Goal: Use online tool/utility: Utilize a website feature to perform a specific function

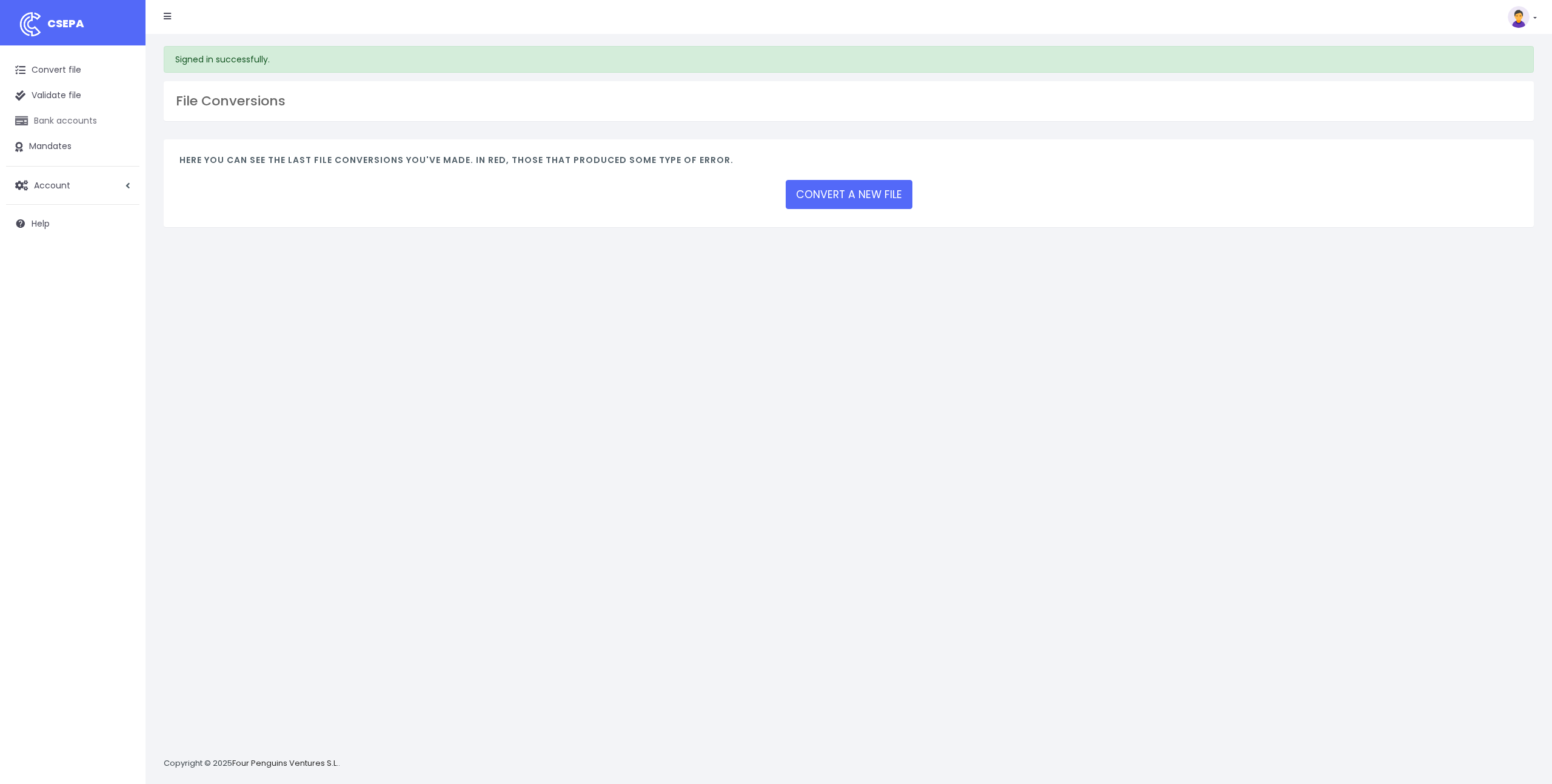
click at [82, 125] on link "Bank accounts" at bounding box center [72, 120] width 133 height 26
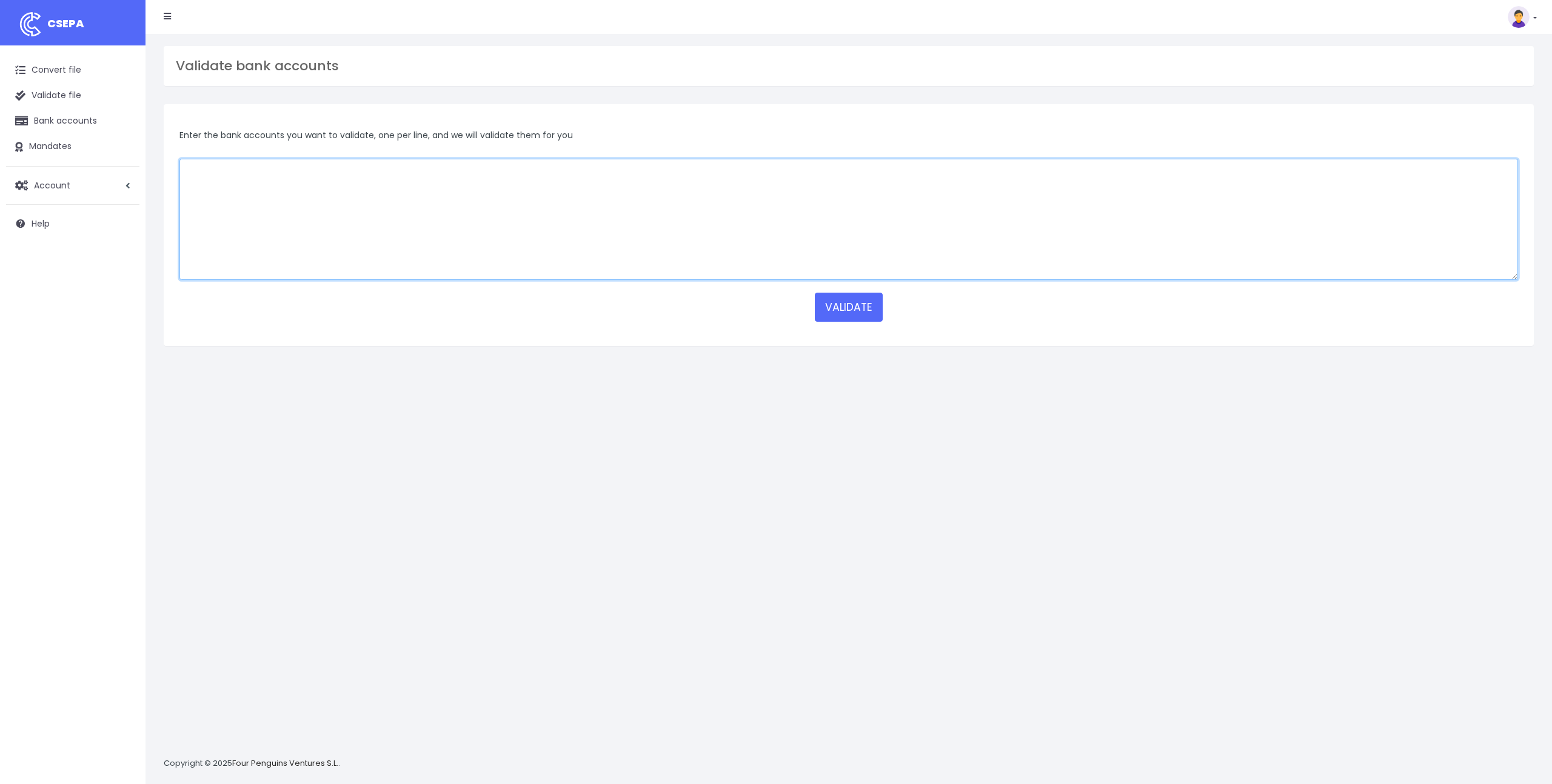
click at [249, 189] on textarea at bounding box center [849, 219] width 1339 height 121
paste textarea "CEPAFRPP382 CMCIFRPP CRLYFRPP QNTOFRP1XXX CMCIFRPP CMCIFRPP CEPAFRPP751 PSSTFRP…"
type textarea "CEPAFRPP382 CMCIFRPP CRLYFRPP QNTOFRP1XXX CMCIFRPP CMCIFRPP CEPAFRPP751 PSSTFRP…"
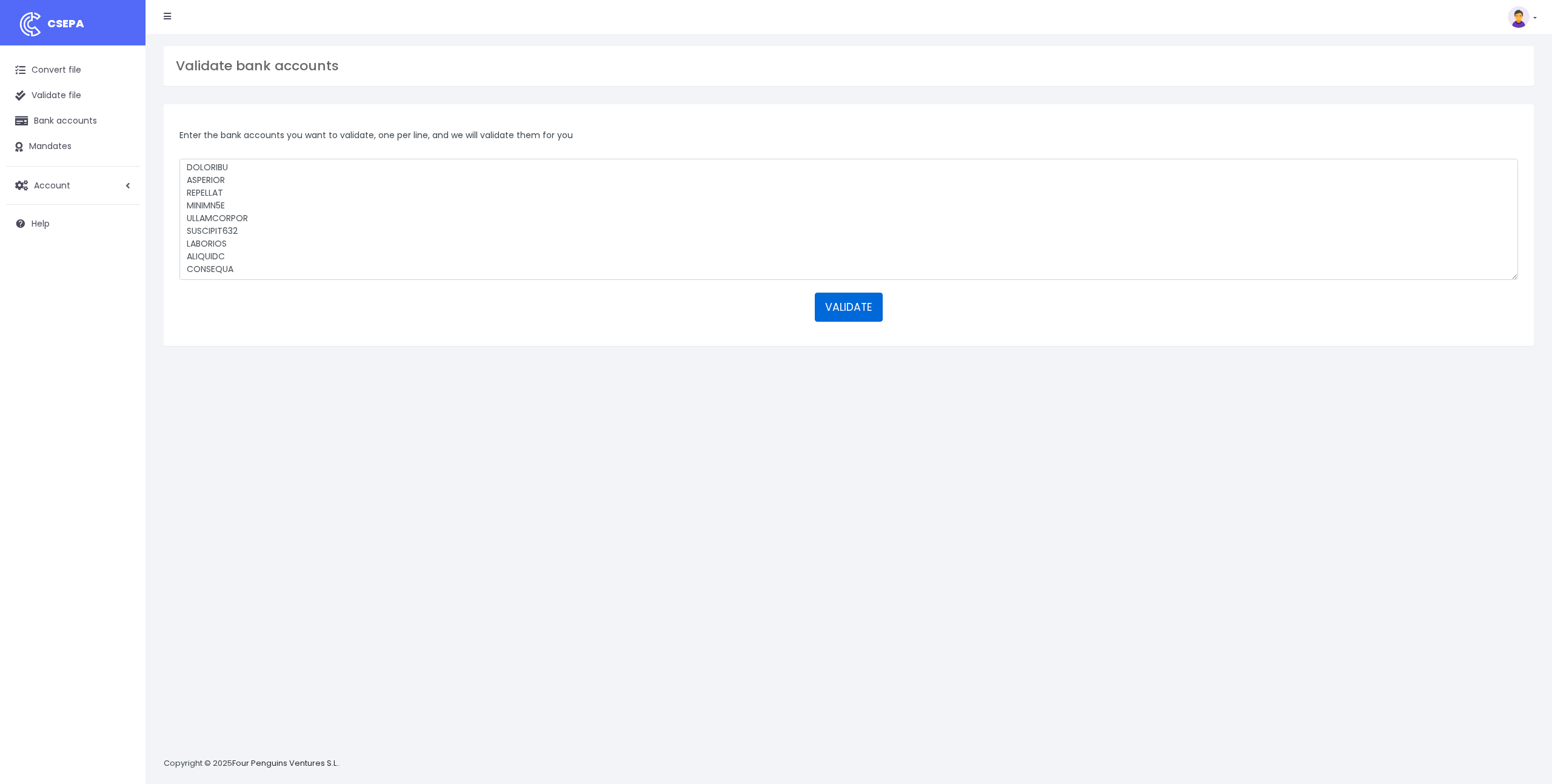
click at [858, 305] on button "VALIDATE" at bounding box center [848, 307] width 68 height 29
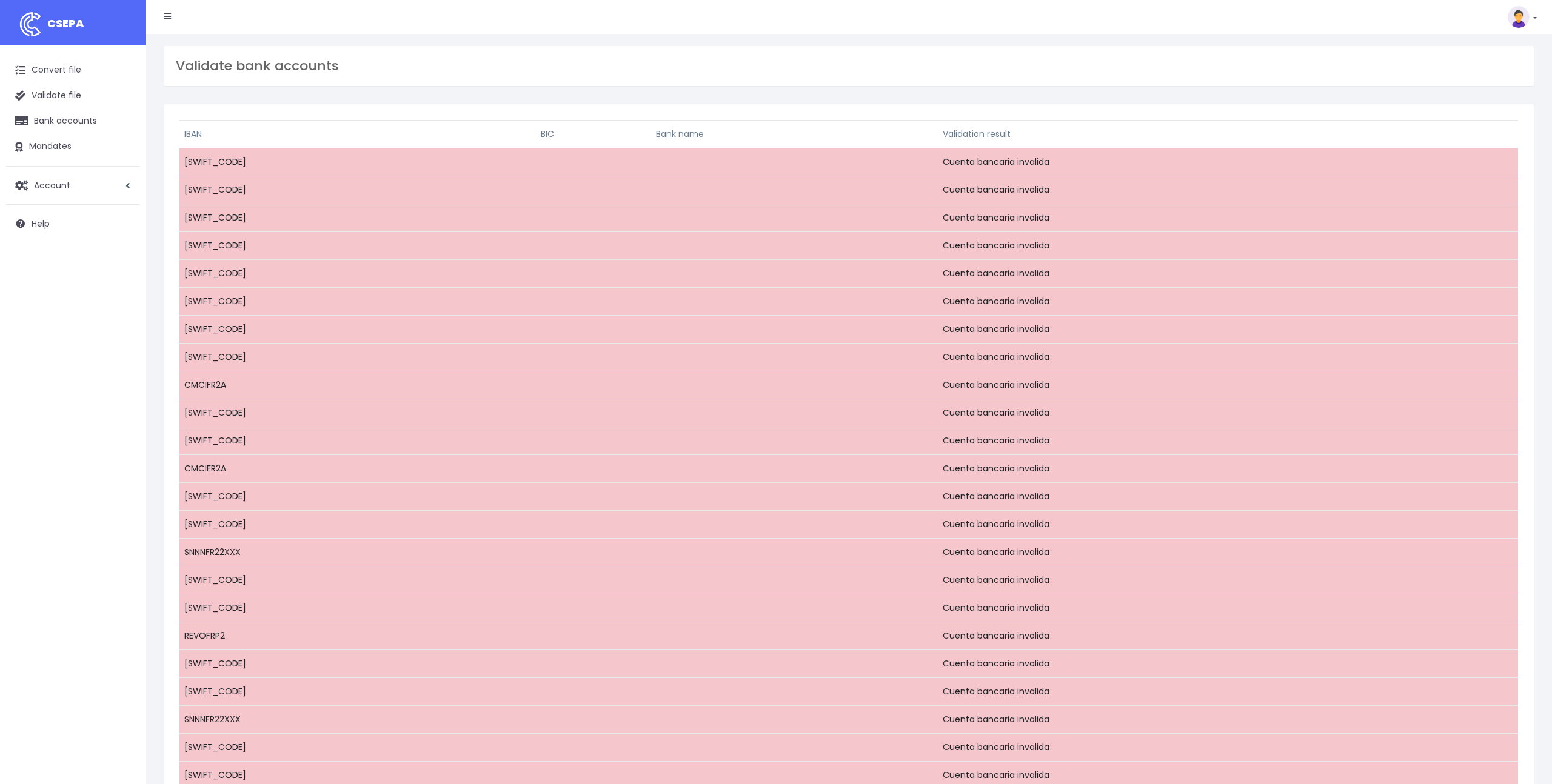
scroll to position [1, 0]
click at [67, 96] on link "Validate file" at bounding box center [72, 95] width 133 height 26
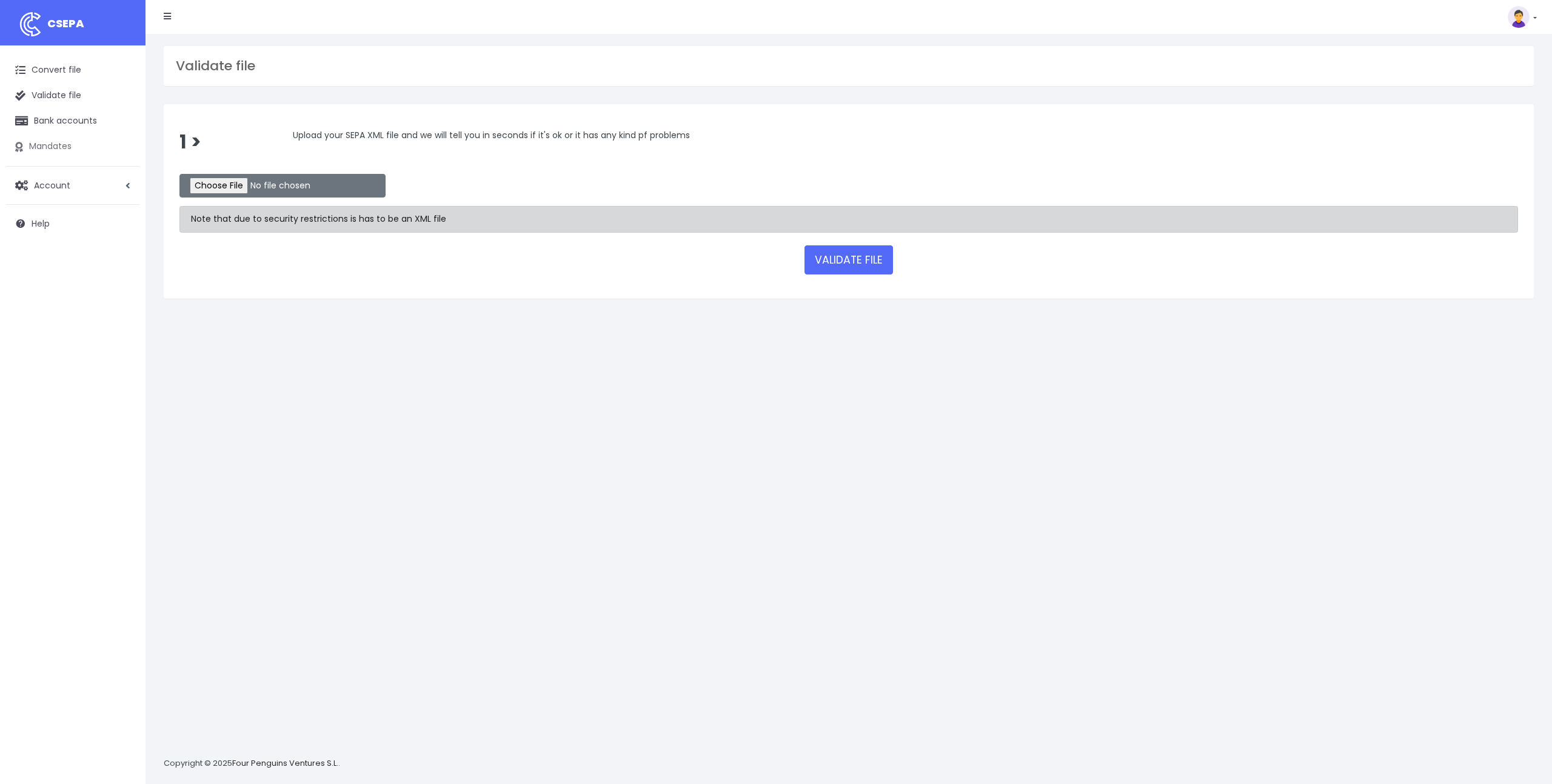
click at [56, 147] on link "Mandates" at bounding box center [72, 146] width 133 height 26
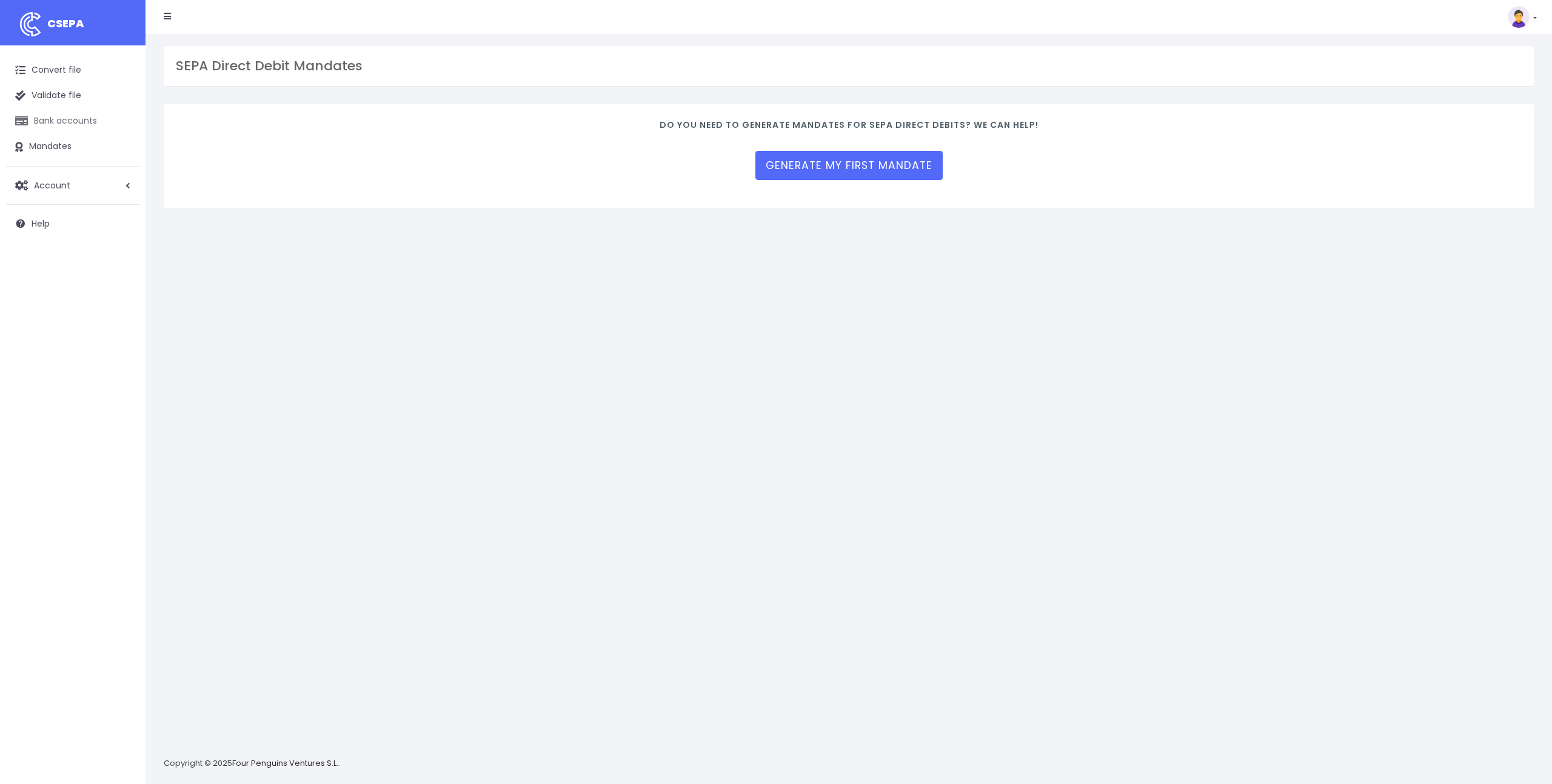
click at [81, 116] on link "Bank accounts" at bounding box center [72, 120] width 133 height 26
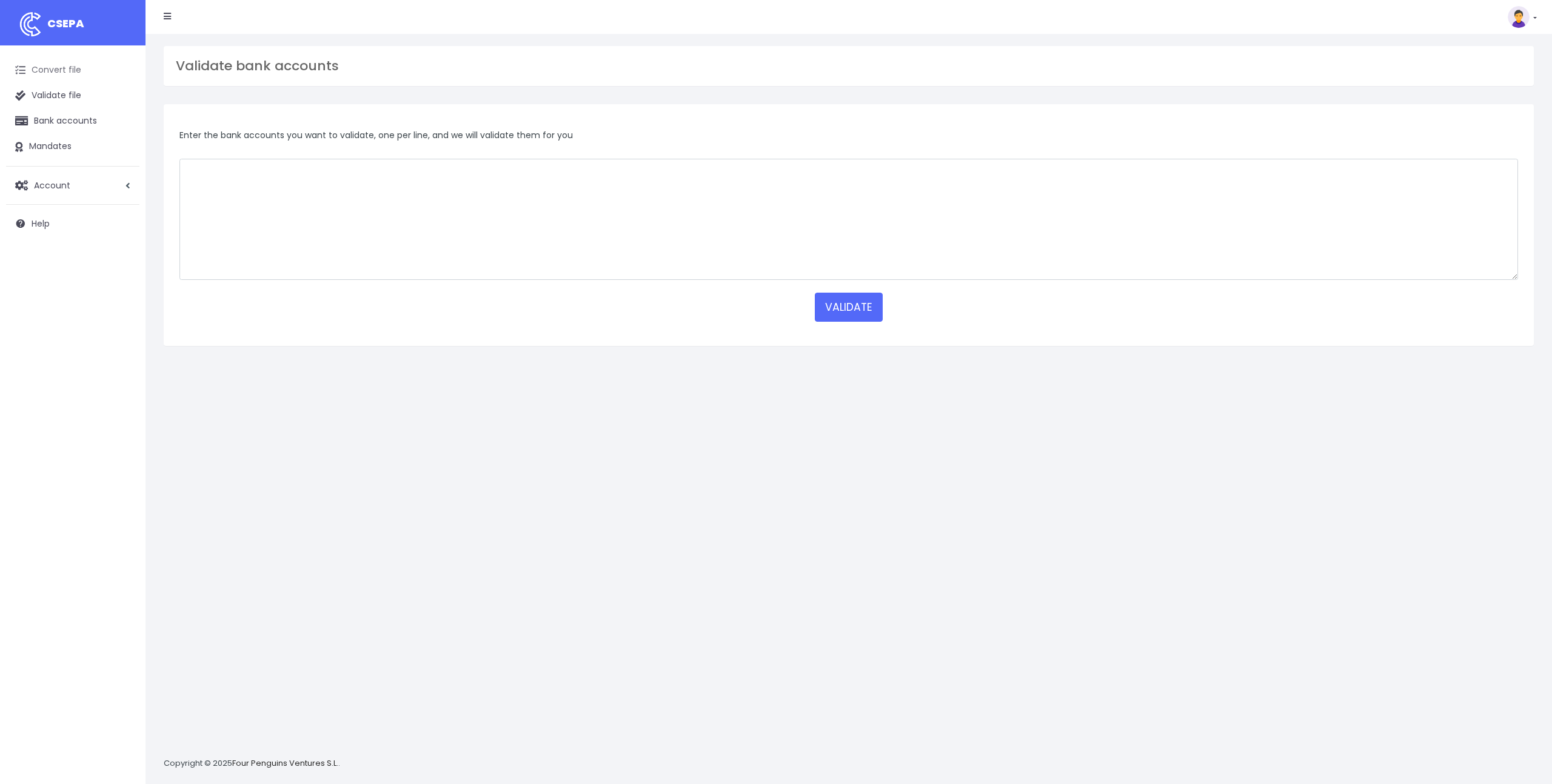
click at [78, 67] on link "Convert file" at bounding box center [72, 70] width 133 height 26
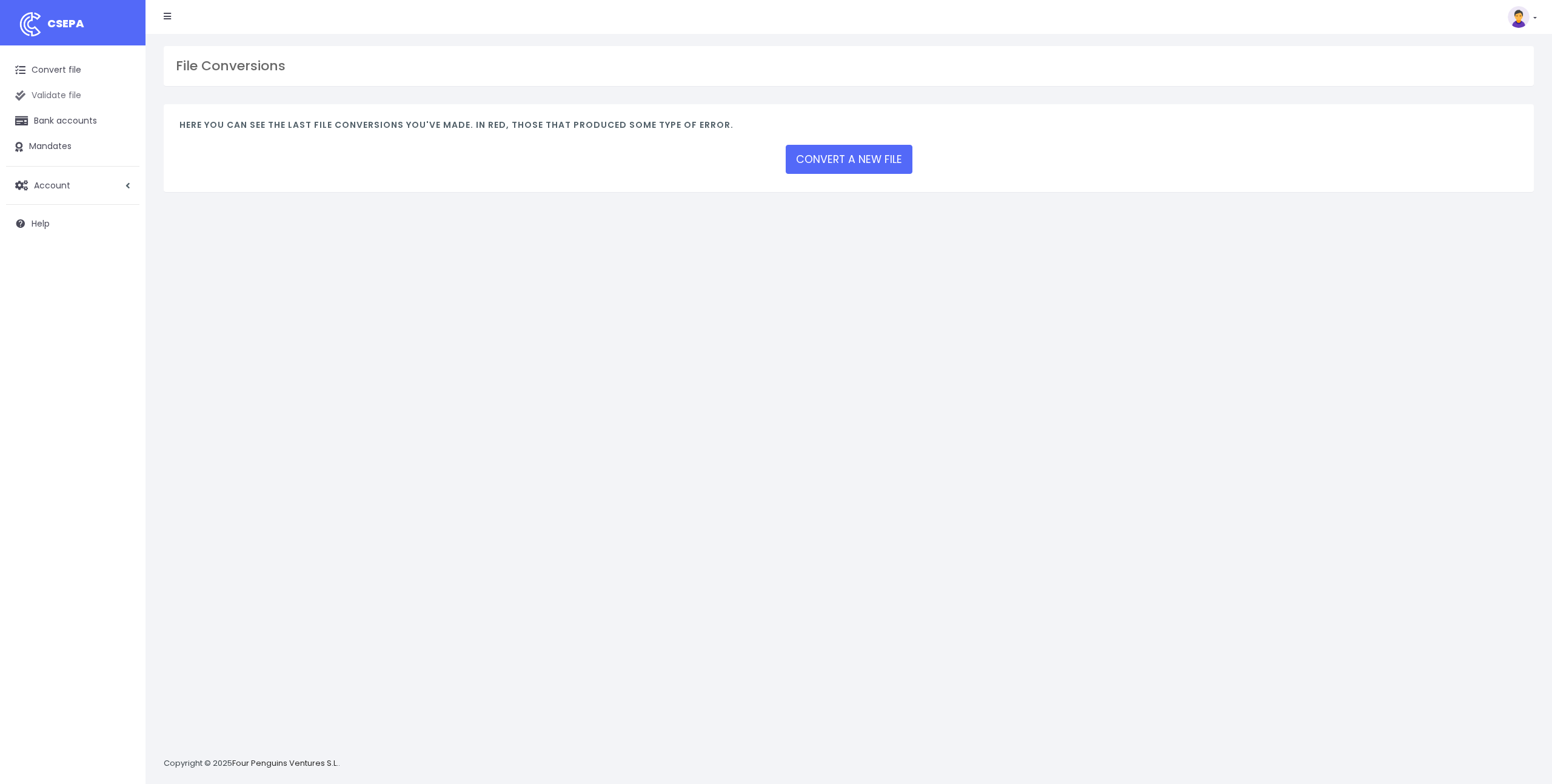
click at [53, 95] on link "Validate file" at bounding box center [72, 96] width 133 height 26
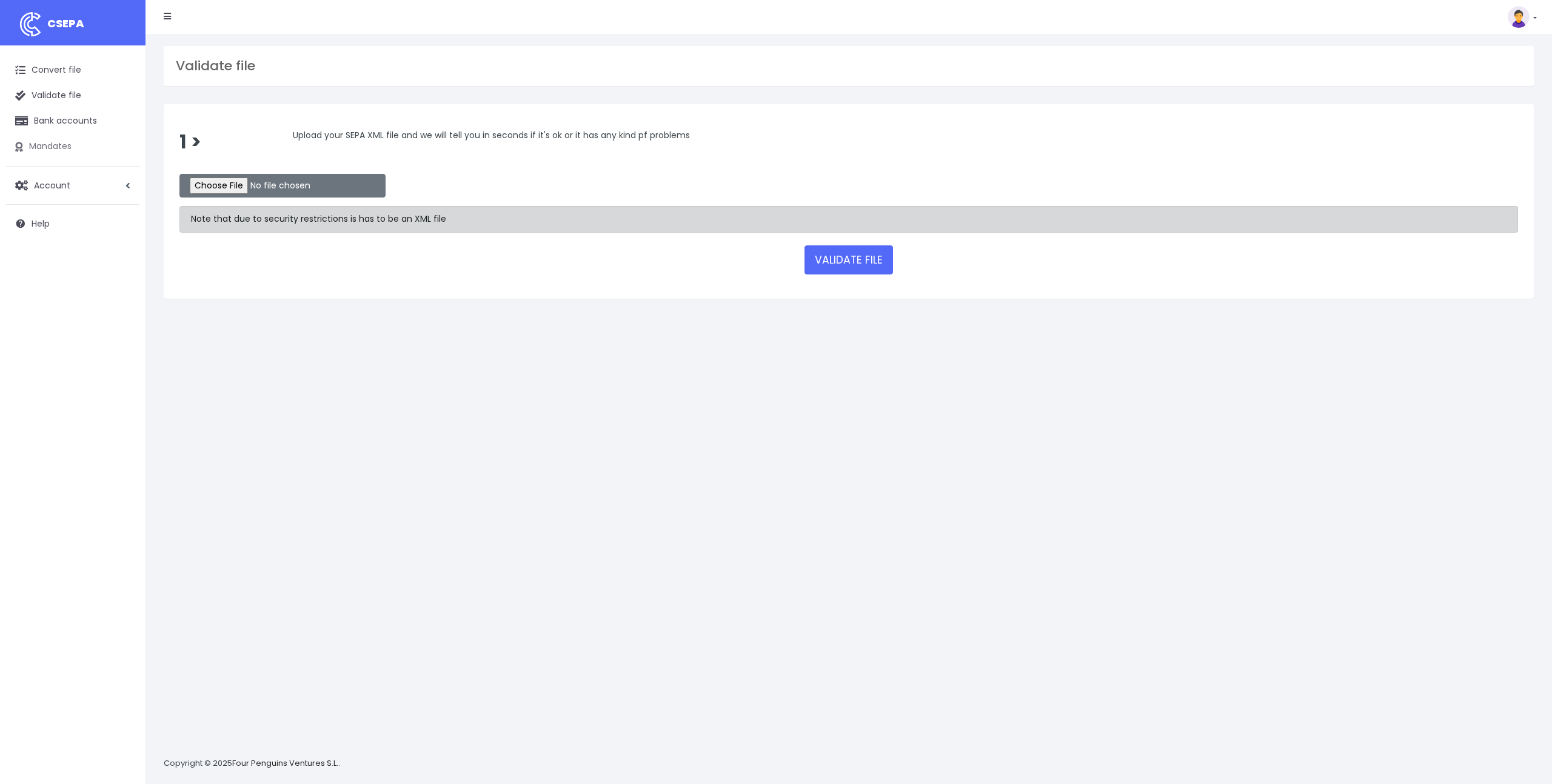
click at [62, 135] on link "Mandates" at bounding box center [72, 146] width 133 height 26
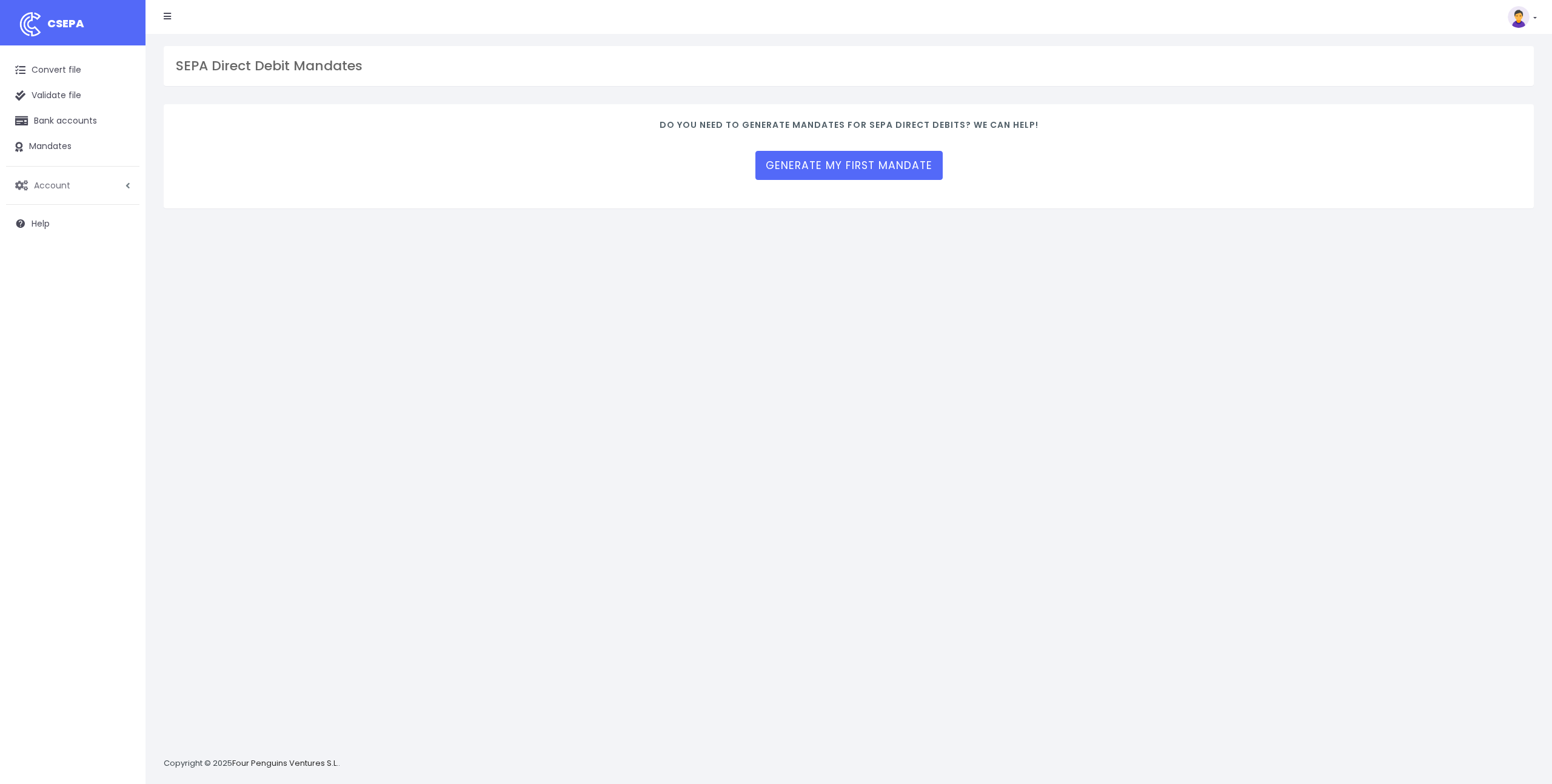
click at [47, 182] on span "Account" at bounding box center [53, 185] width 36 height 12
click at [57, 145] on link "Mandates" at bounding box center [72, 146] width 133 height 26
click at [60, 123] on link "Bank accounts" at bounding box center [72, 120] width 133 height 26
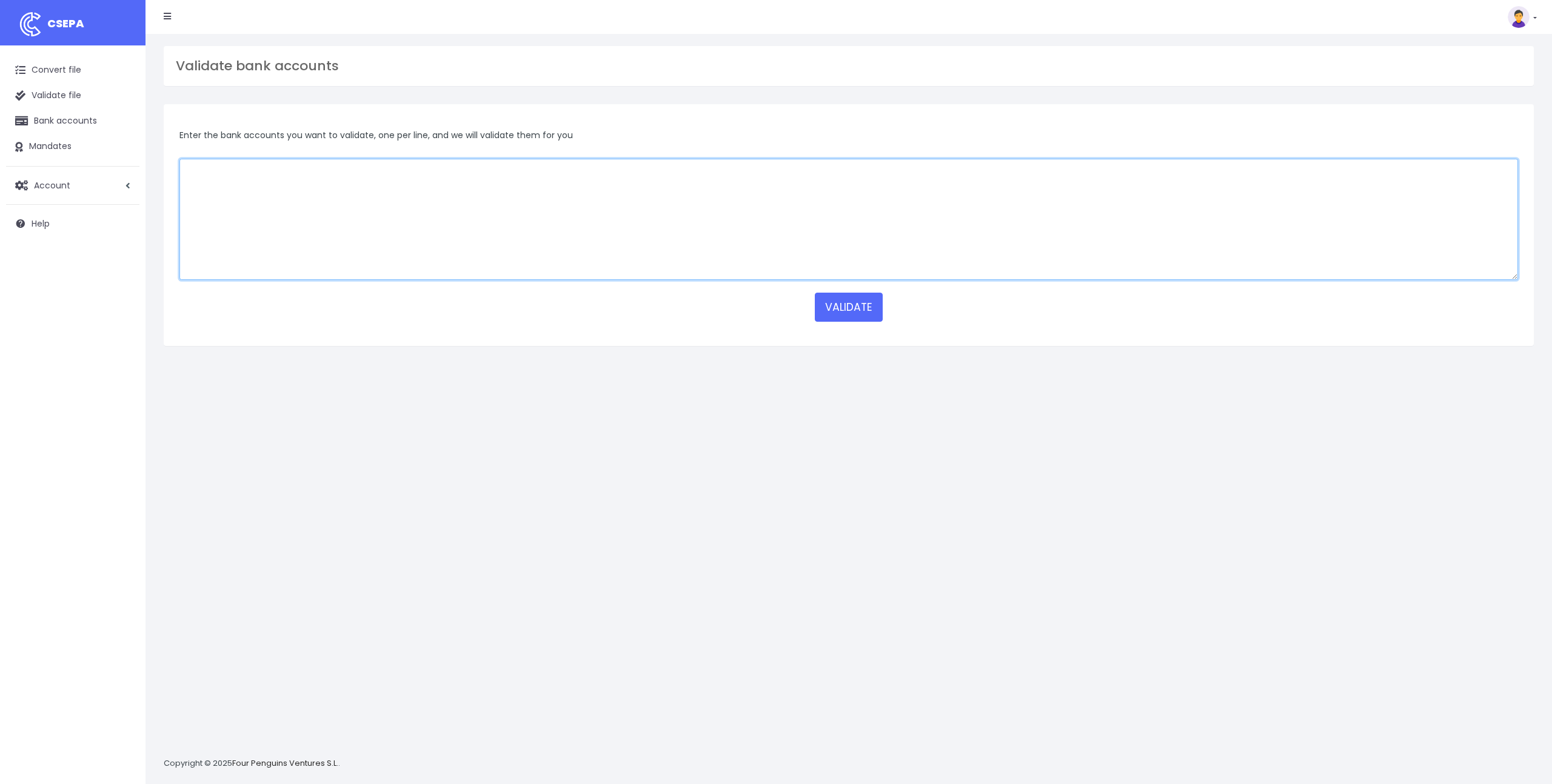
click at [248, 171] on textarea at bounding box center [849, 219] width 1339 height 121
paste textarea "[SWIFT_CODE]"
type textarea "[SWIFT_CODE]"
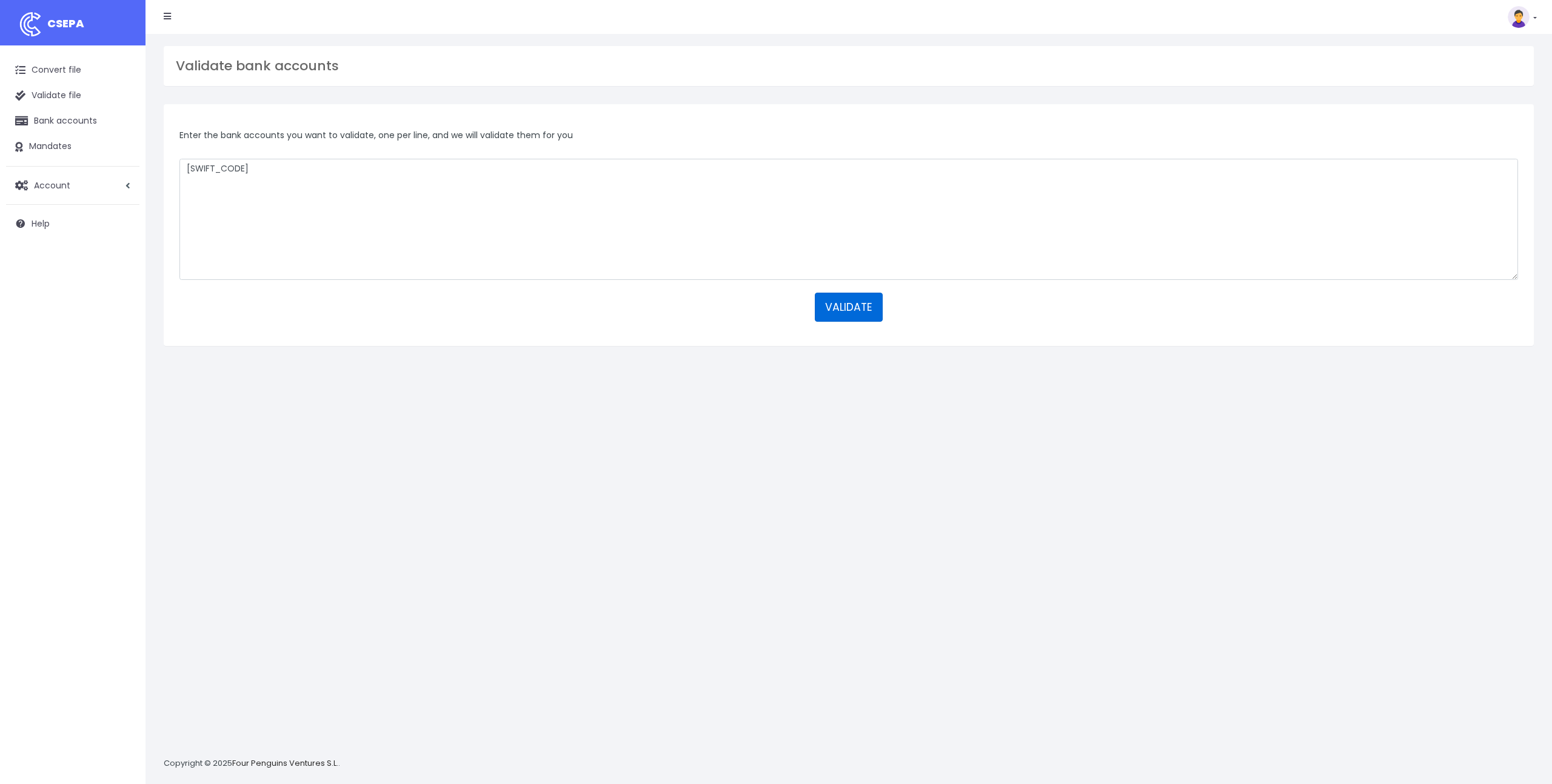
click at [867, 314] on button "VALIDATE" at bounding box center [848, 307] width 68 height 29
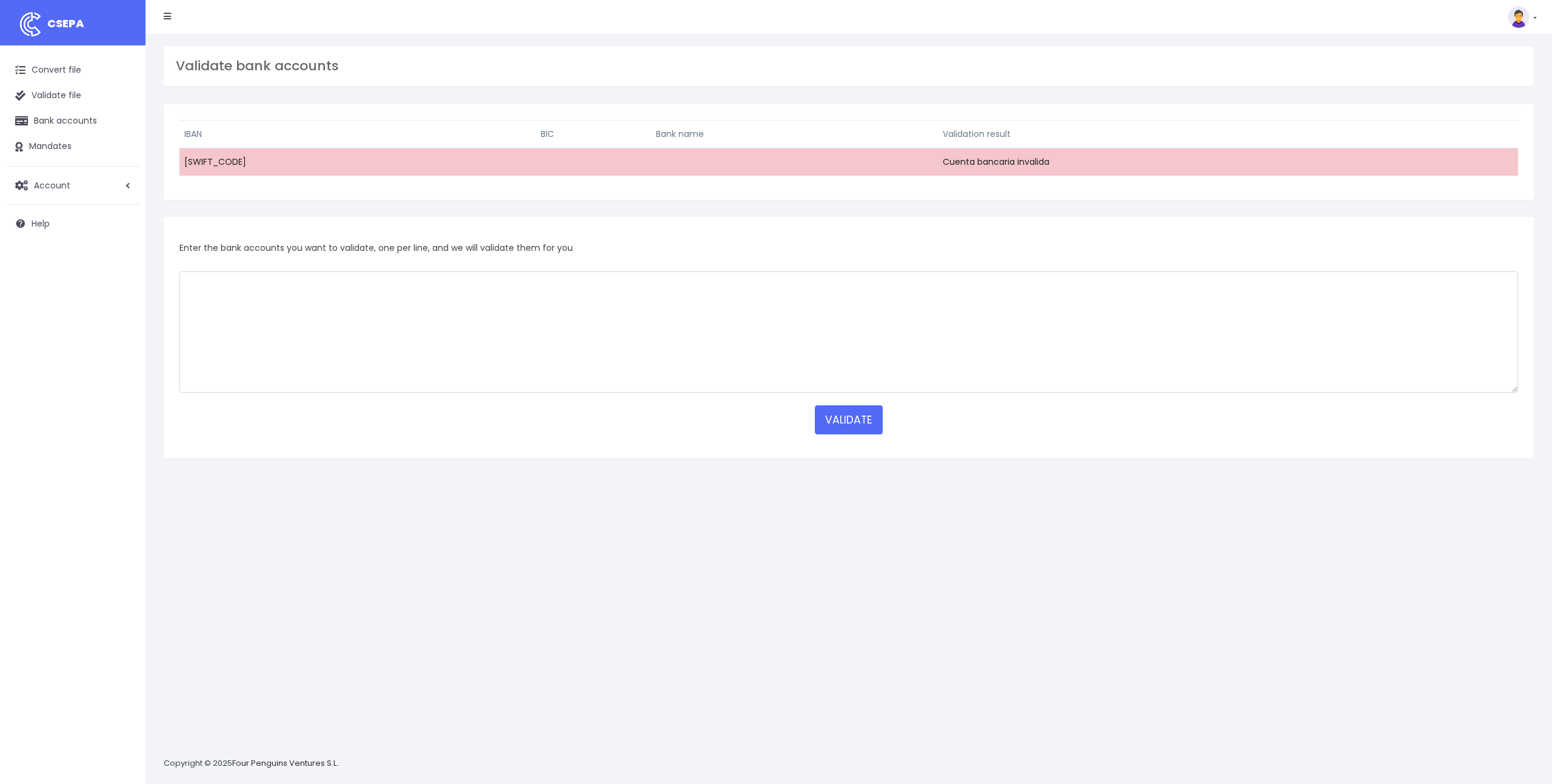
click at [166, 7] on link at bounding box center [167, 16] width 8 height 24
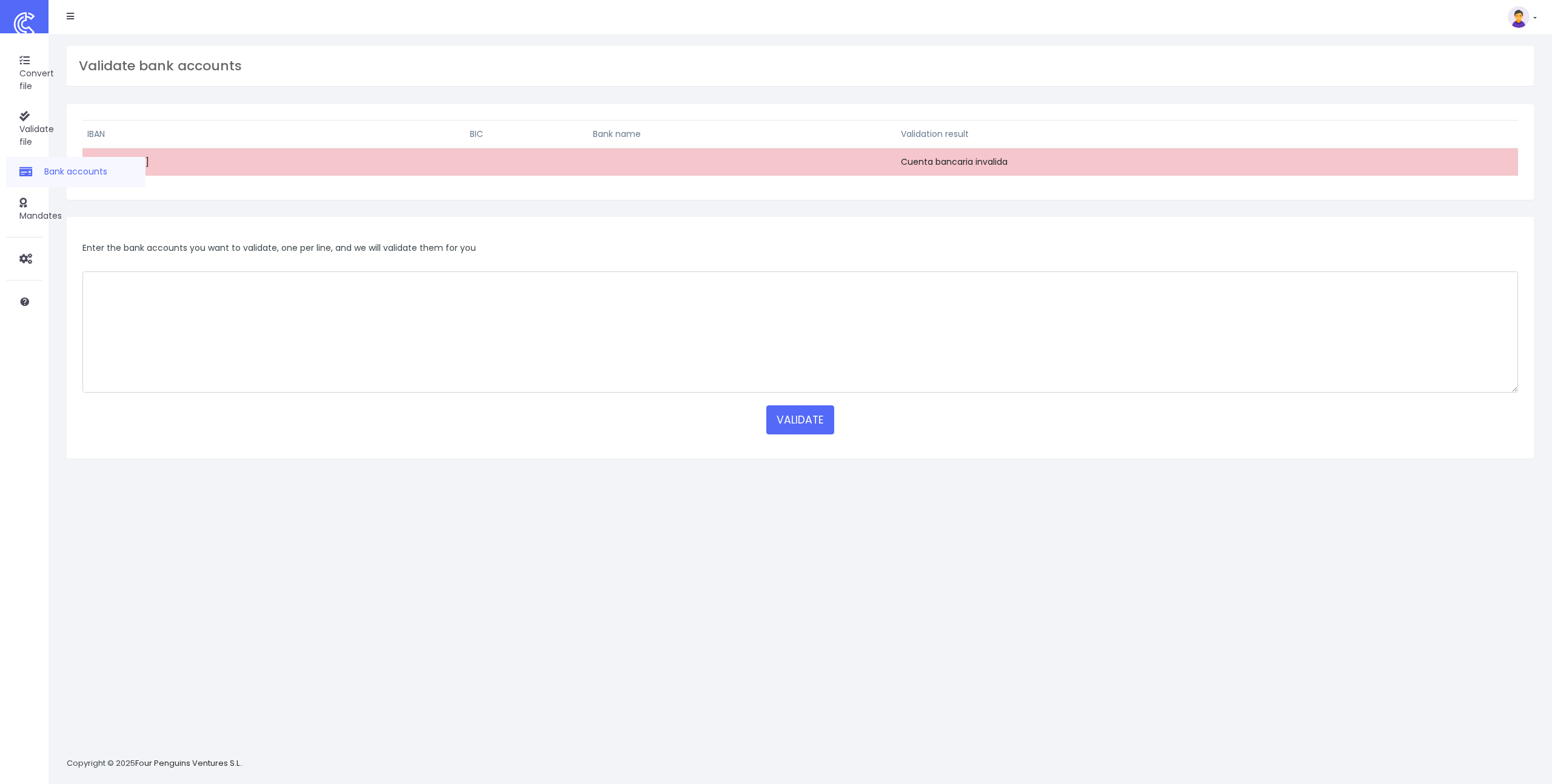
click at [33, 189] on link "Mandates" at bounding box center [24, 208] width 36 height 43
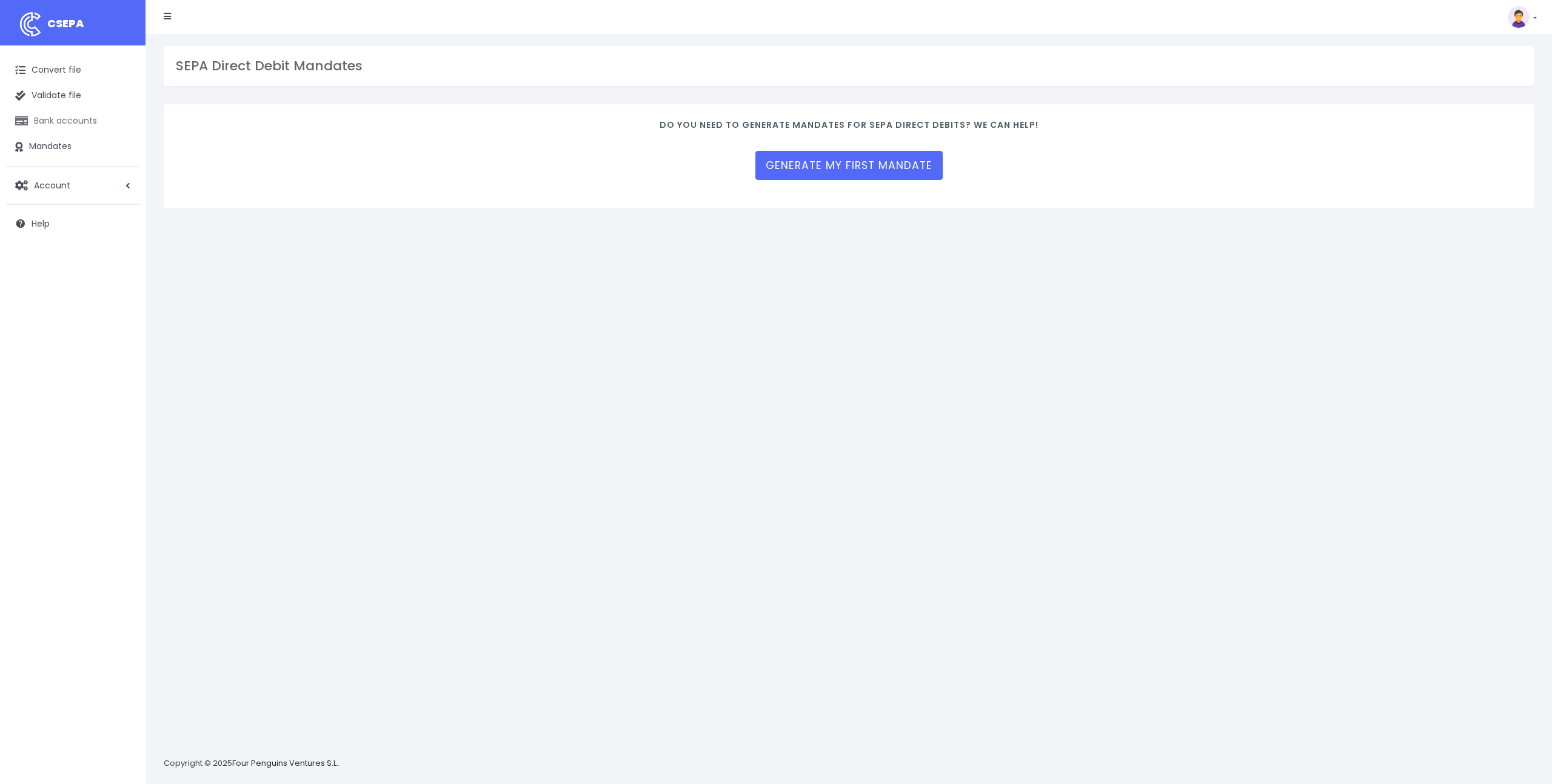
click at [82, 125] on link "Bank accounts" at bounding box center [72, 120] width 133 height 26
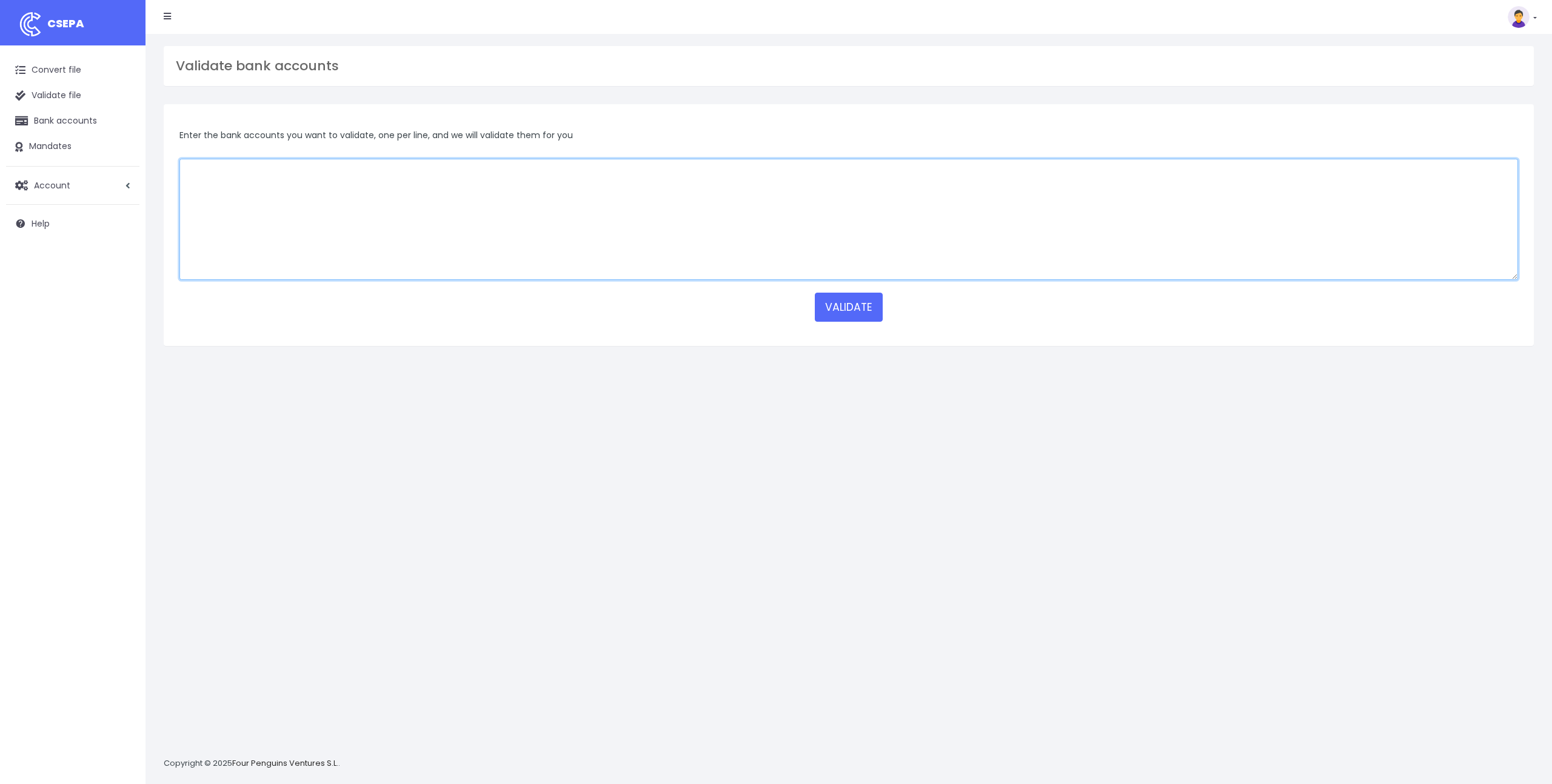
click at [286, 211] on textarea at bounding box center [849, 219] width 1339 height 121
paste textarea "[FINANCIAL_ID] [FINANCIAL_ID] [FINANCIAL_ID] [FINANCIAL_ID] [FINANCIAL_ID] [FIN…"
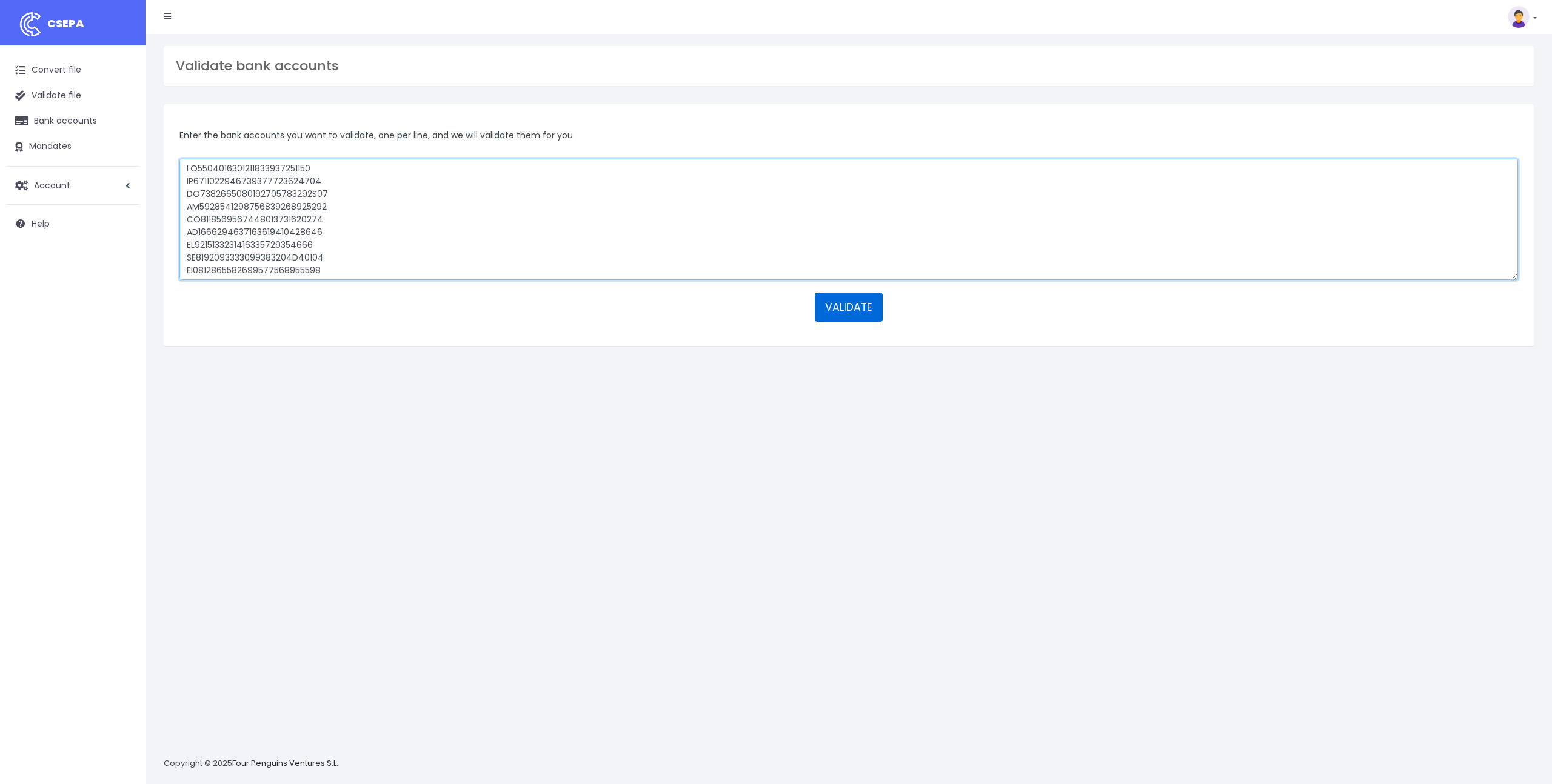
type textarea "[FINANCIAL_ID] [FINANCIAL_ID] [FINANCIAL_ID] [FINANCIAL_ID] [FINANCIAL_ID] [FIN…"
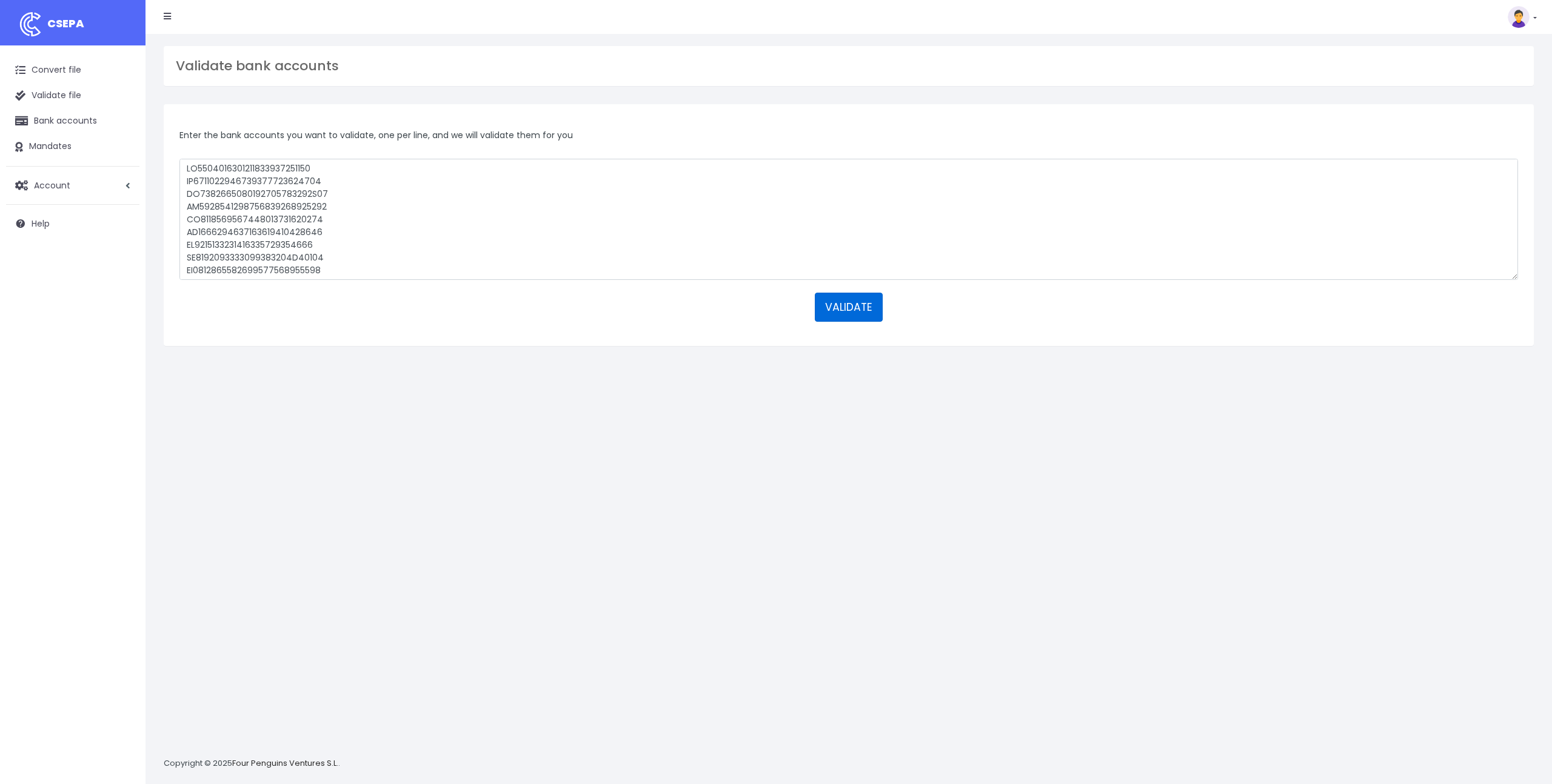
click at [854, 299] on button "VALIDATE" at bounding box center [848, 307] width 68 height 29
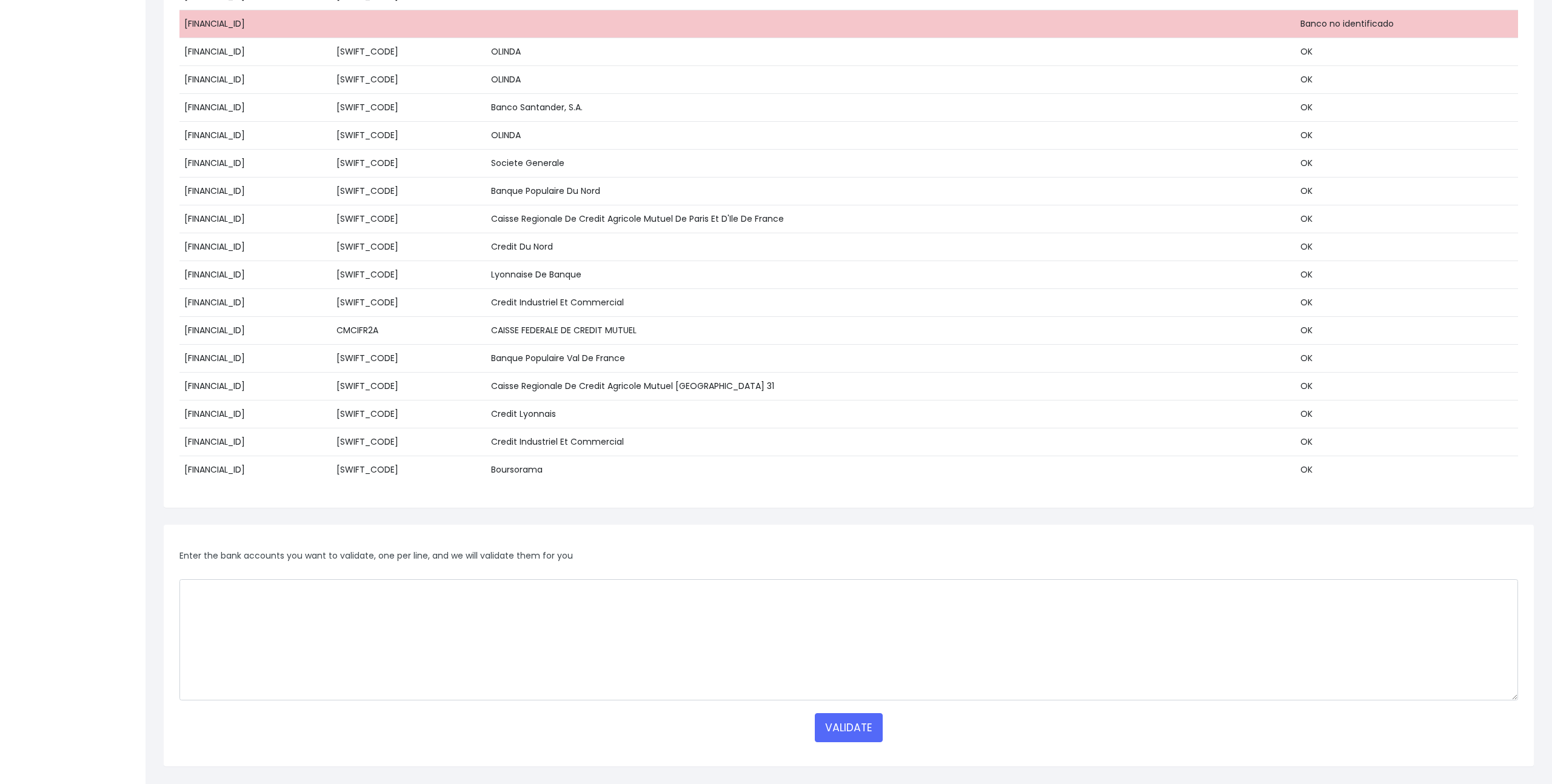
scroll to position [7535, 0]
